Goal: Navigation & Orientation: Find specific page/section

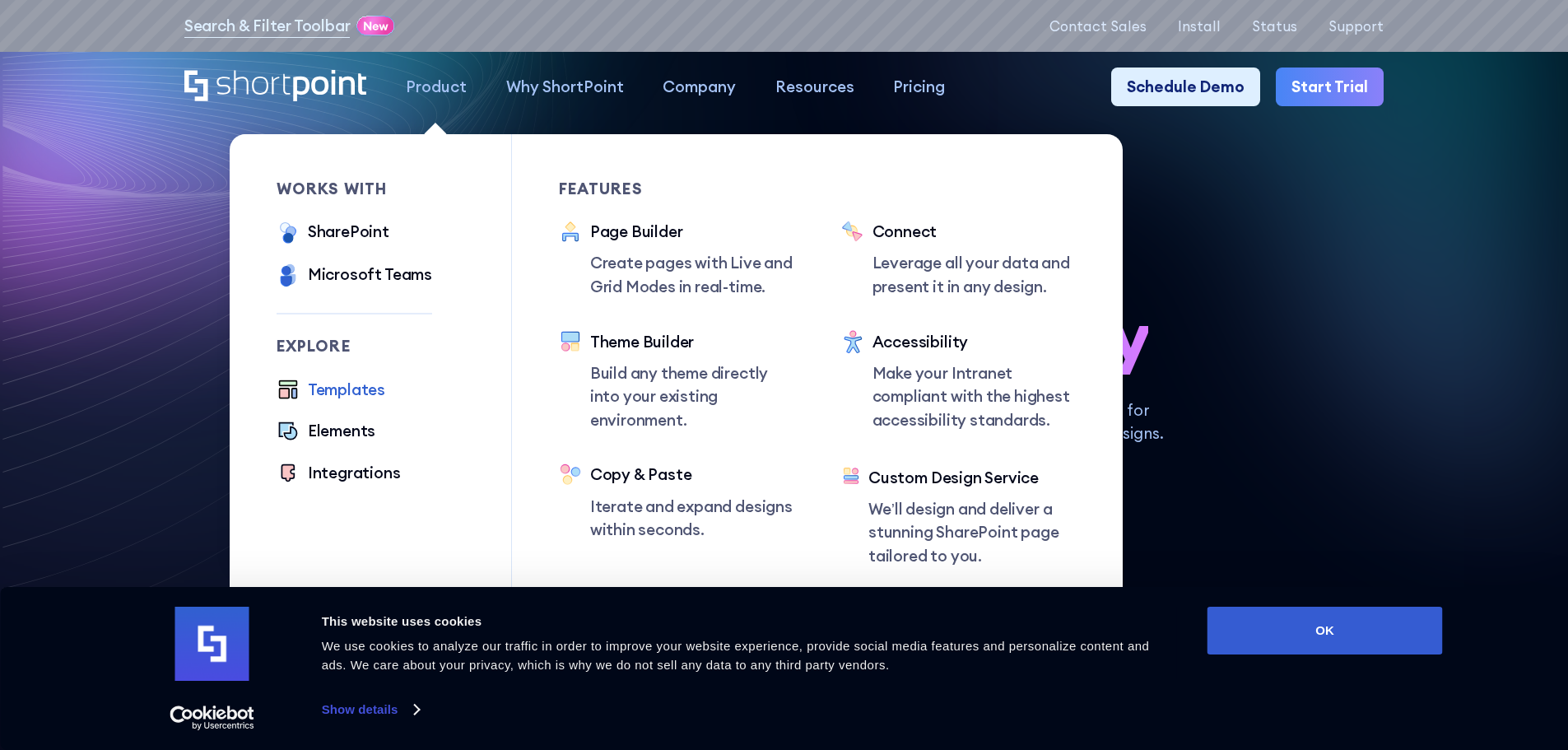
click at [340, 389] on div "Templates" at bounding box center [346, 390] width 78 height 24
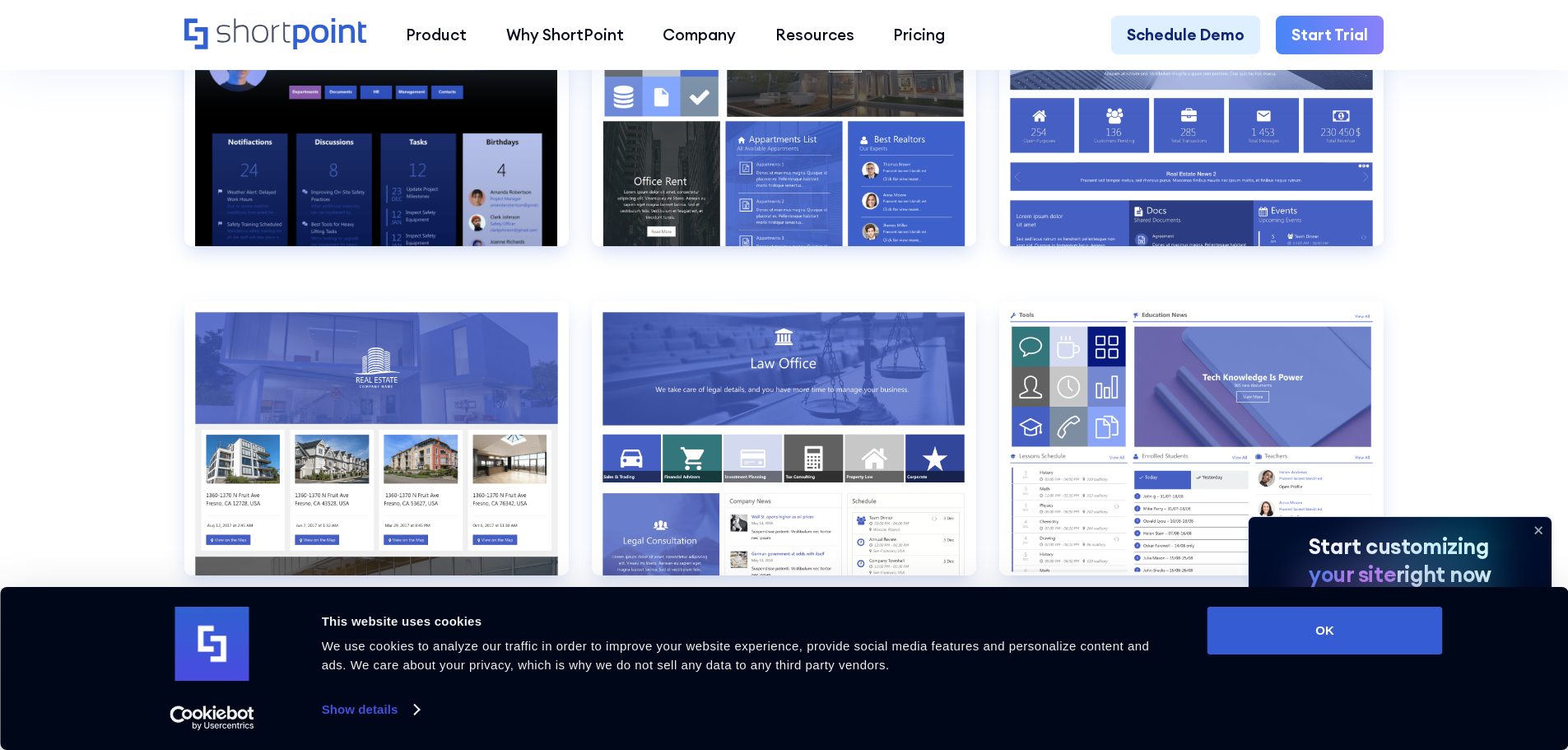
scroll to position [2222, 0]
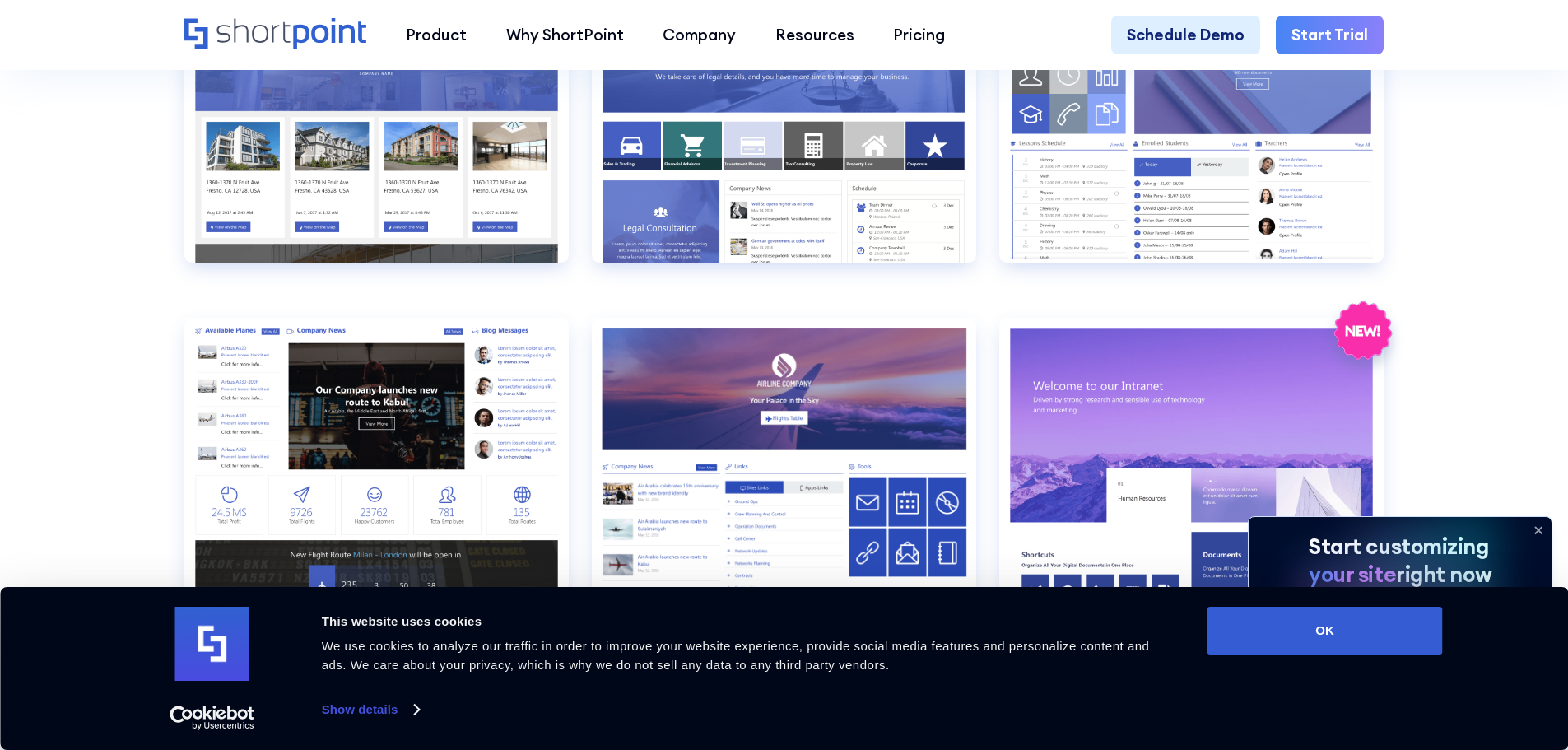
click at [1541, 531] on icon at bounding box center [1538, 530] width 26 height 26
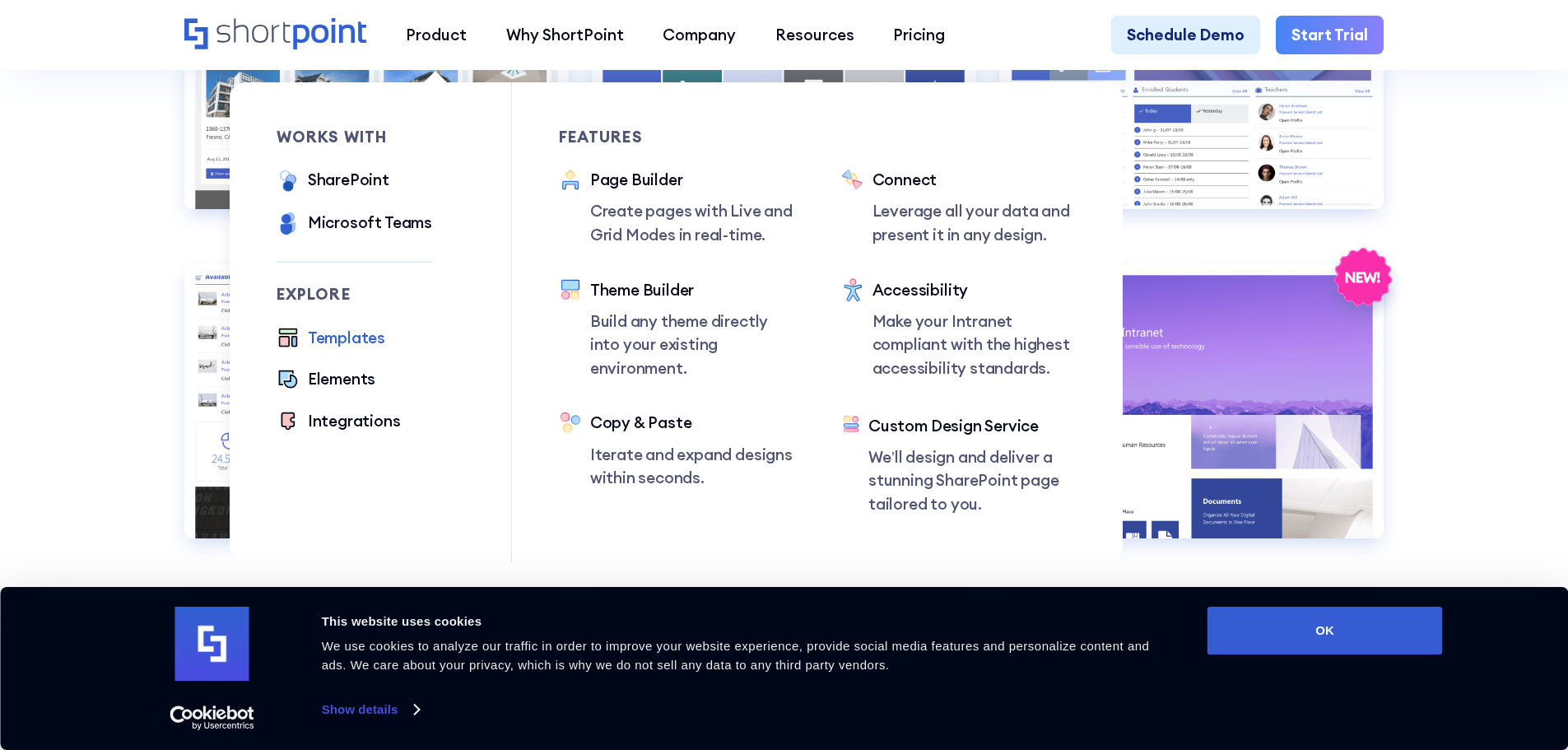
scroll to position [2304, 0]
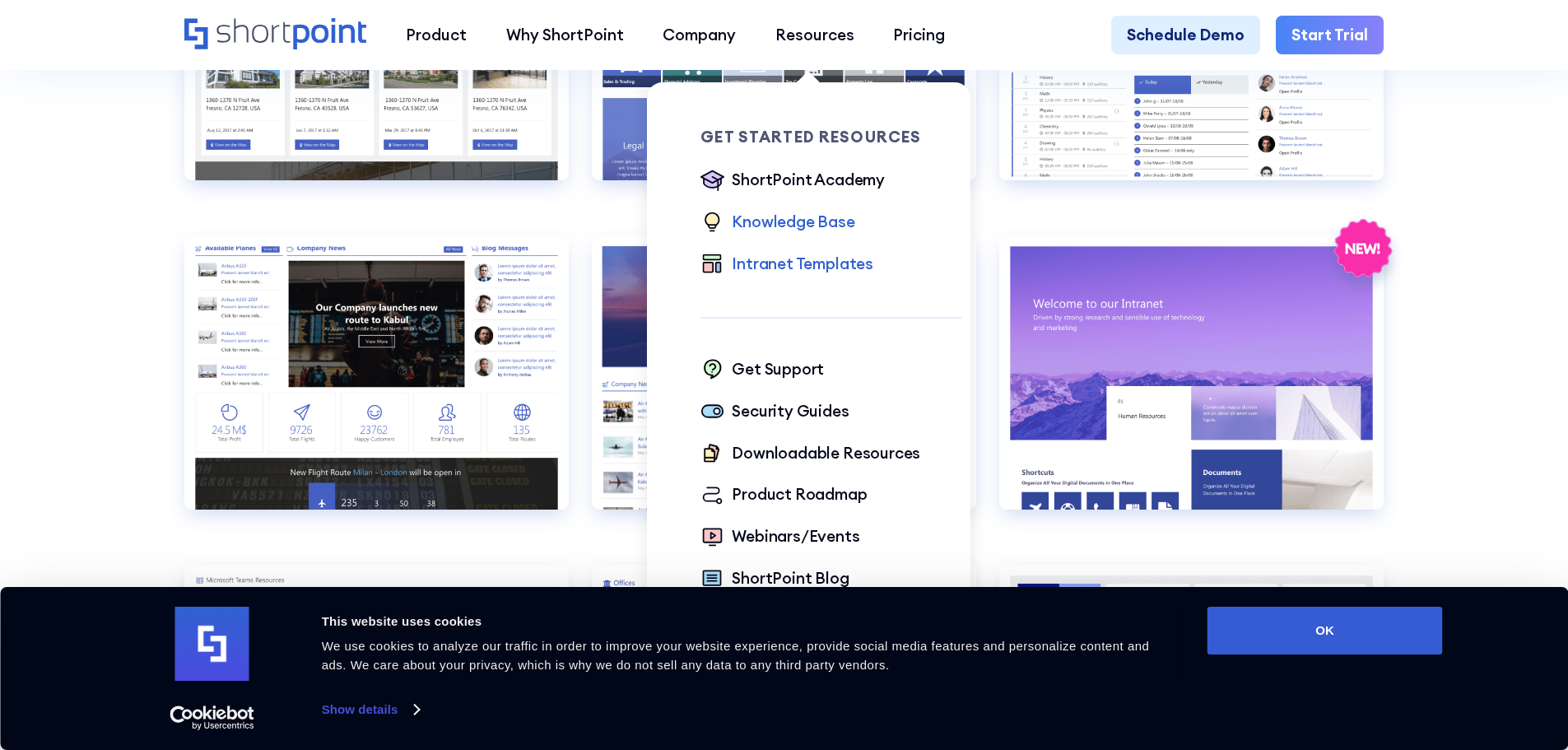
click at [795, 215] on div "Knowledge Base" at bounding box center [792, 222] width 122 height 24
